Goal: Navigation & Orientation: Understand site structure

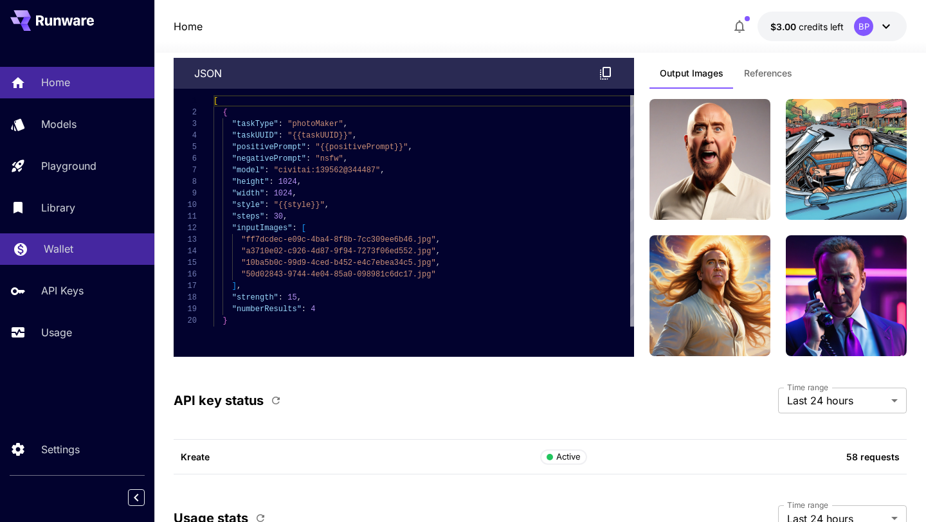
click at [68, 246] on p "Wallet" at bounding box center [59, 248] width 30 height 15
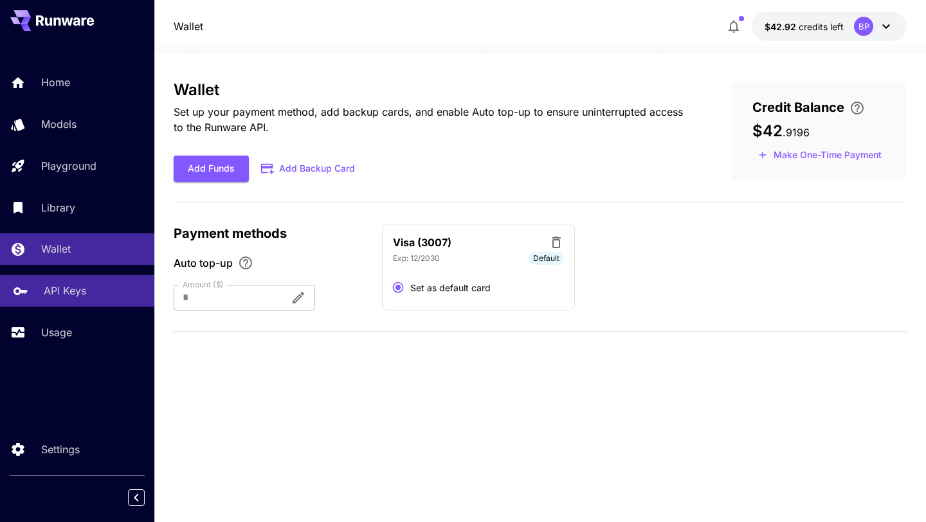
click at [53, 304] on link "API Keys" at bounding box center [77, 291] width 154 height 32
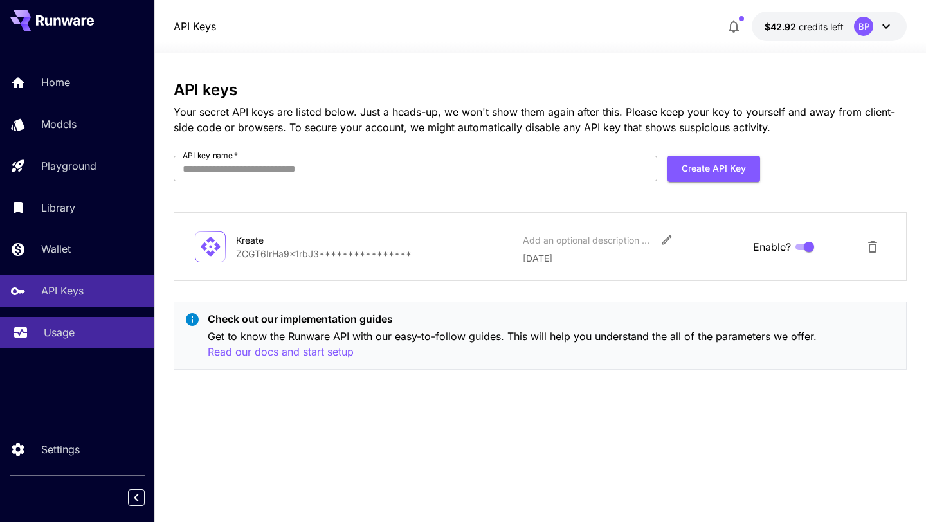
click at [44, 333] on p "Usage" at bounding box center [59, 332] width 31 height 15
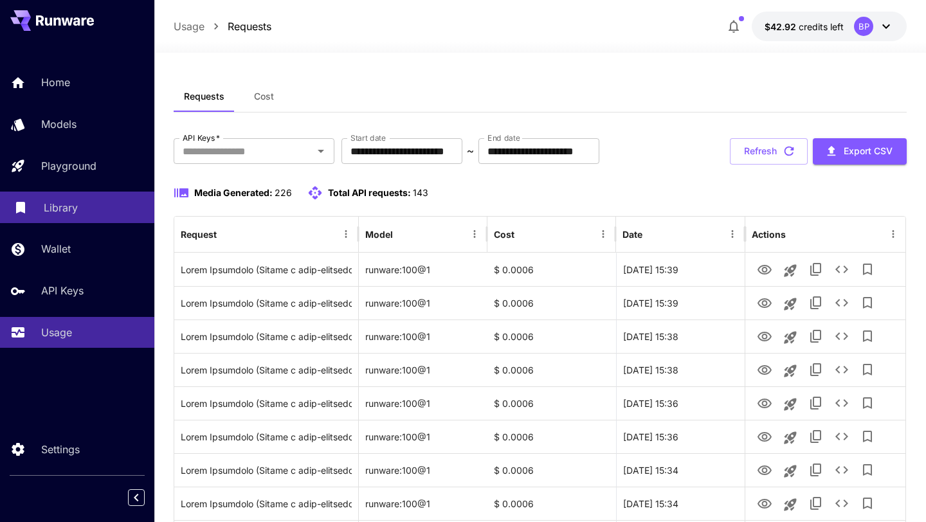
click at [68, 205] on p "Library" at bounding box center [61, 207] width 34 height 15
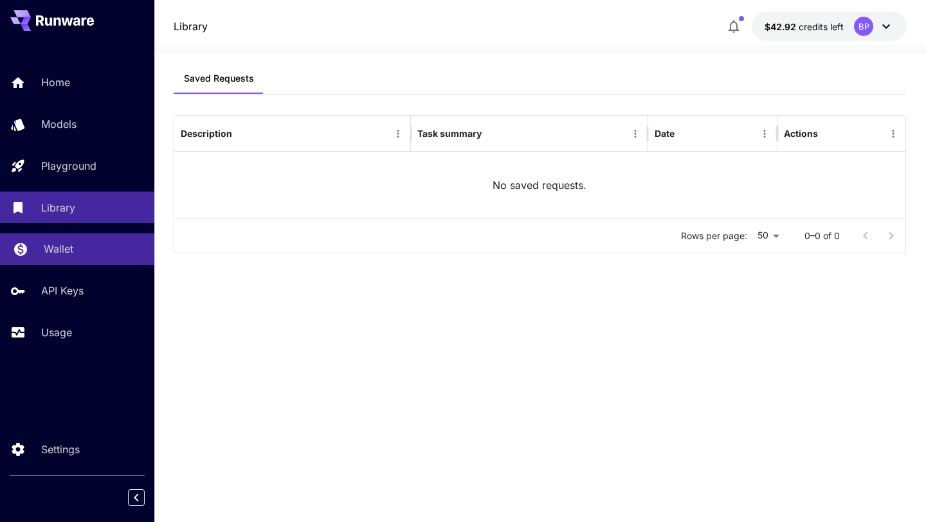
click at [79, 251] on div "Wallet" at bounding box center [94, 248] width 100 height 15
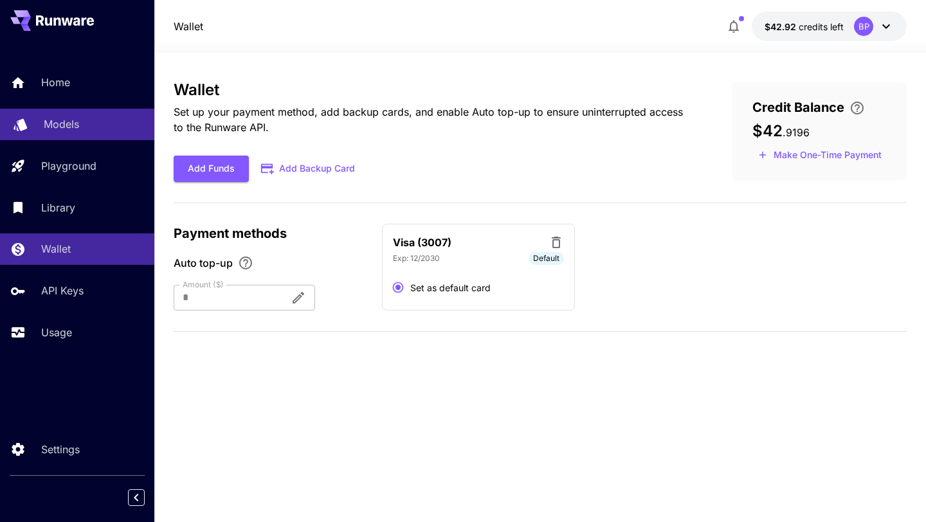
click at [80, 128] on div "Models" at bounding box center [94, 123] width 100 height 15
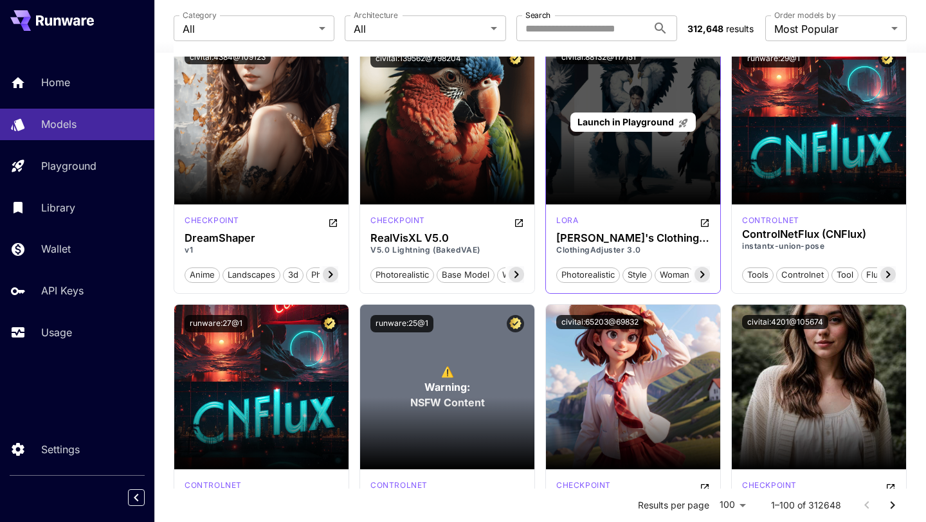
scroll to position [5931, 0]
